Goal: Find specific page/section: Find specific page/section

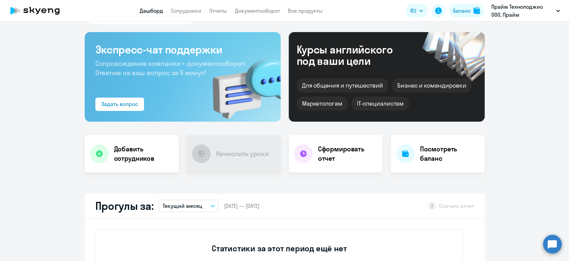
scroll to position [37, 0]
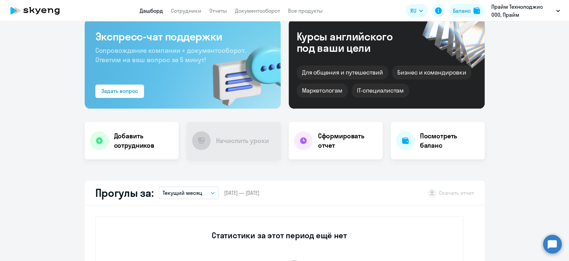
click at [193, 197] on button "Текущий месяц" at bounding box center [189, 192] width 60 height 13
click at [189, 223] on li "Прошлый месяц" at bounding box center [188, 228] width 59 height 17
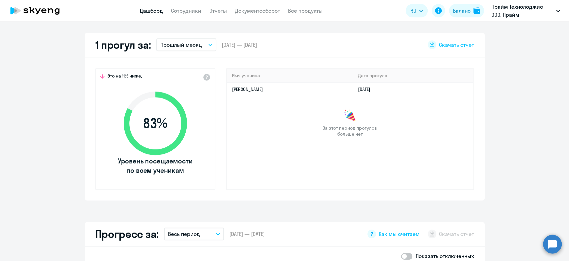
scroll to position [185, 0]
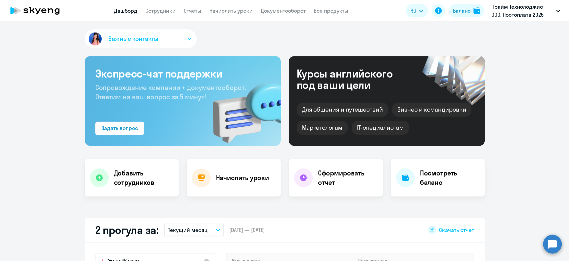
select select "30"
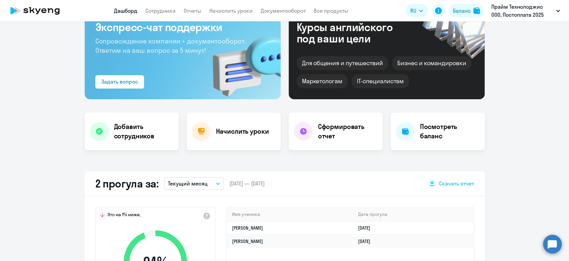
scroll to position [111, 0]
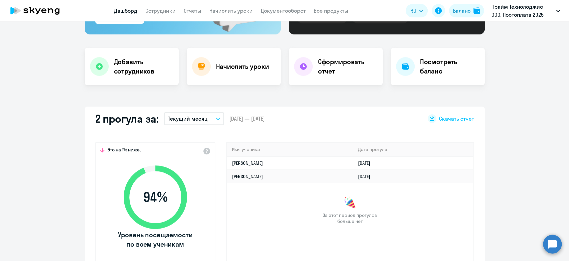
click at [195, 122] on p "Текущий месяц" at bounding box center [188, 118] width 40 height 8
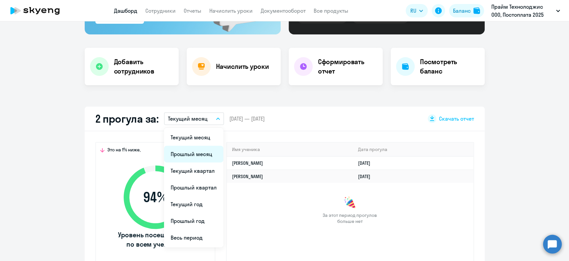
click at [193, 153] on li "Прошлый месяц" at bounding box center [193, 153] width 59 height 17
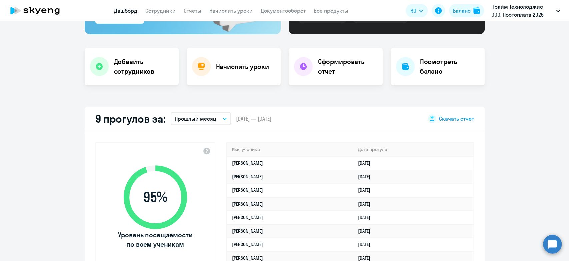
click at [458, 118] on span "Скачать отчет" at bounding box center [456, 118] width 35 height 7
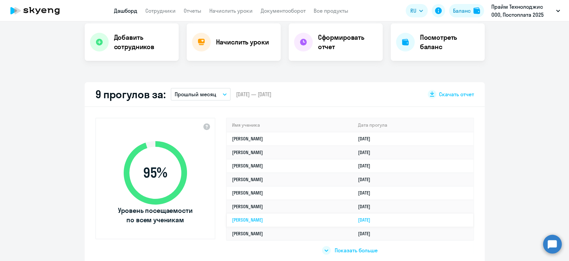
scroll to position [148, 0]
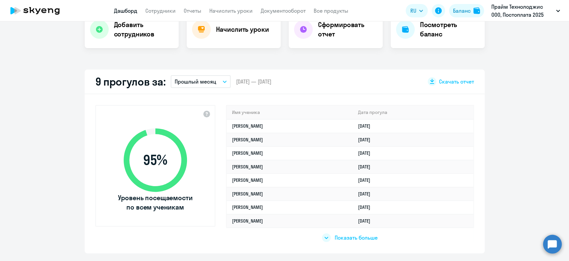
click at [347, 236] on span "Показать больше" at bounding box center [356, 237] width 43 height 7
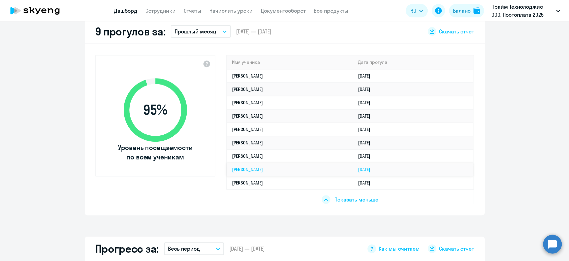
scroll to position [185, 0]
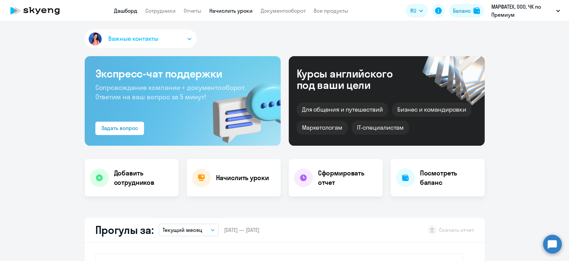
click at [237, 14] on link "Начислить уроки" at bounding box center [231, 10] width 43 height 7
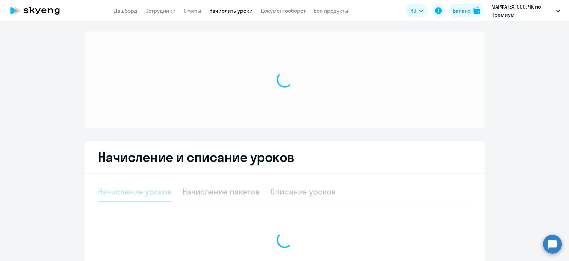
select select "10"
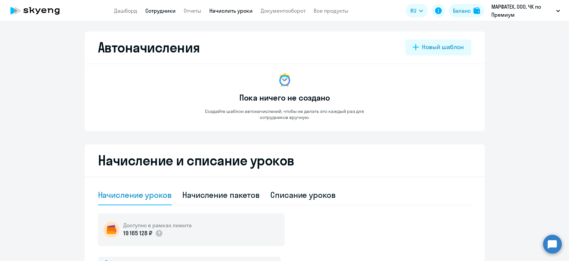
click at [150, 12] on link "Сотрудники" at bounding box center [160, 10] width 30 height 7
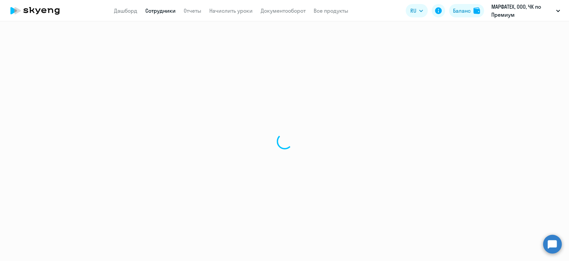
select select "30"
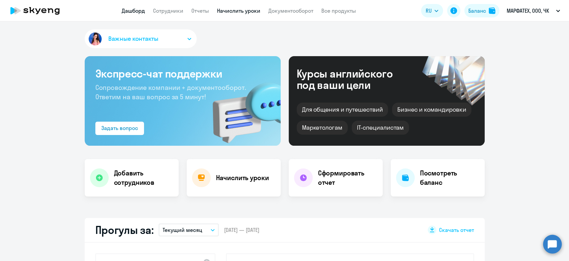
click at [234, 11] on link "Начислить уроки" at bounding box center [238, 10] width 43 height 7
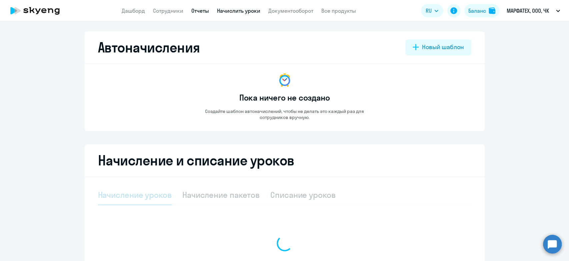
select select "10"
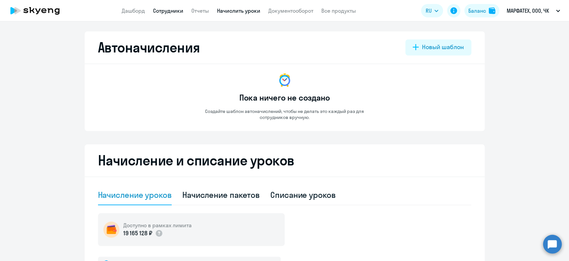
click at [173, 13] on link "Сотрудники" at bounding box center [168, 10] width 30 height 7
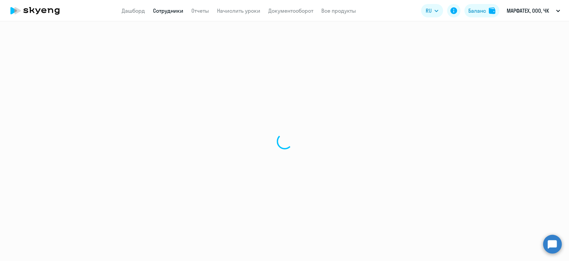
select select "30"
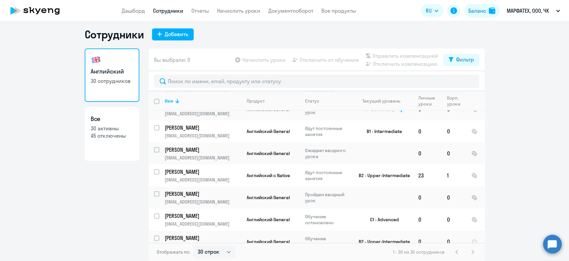
scroll to position [559, 0]
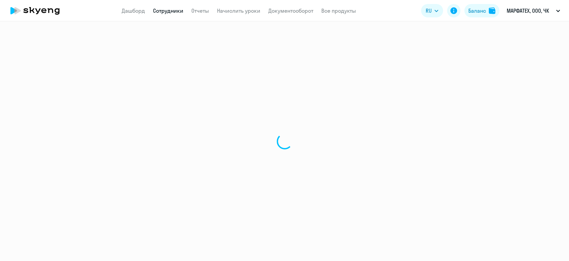
select select "30"
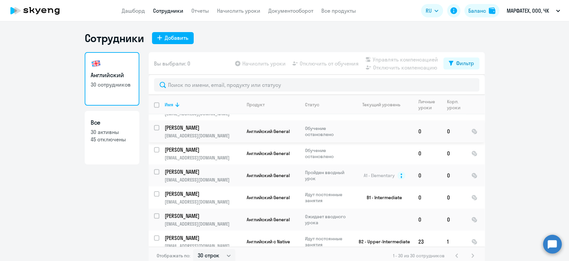
scroll to position [543, 0]
